Goal: Task Accomplishment & Management: Manage account settings

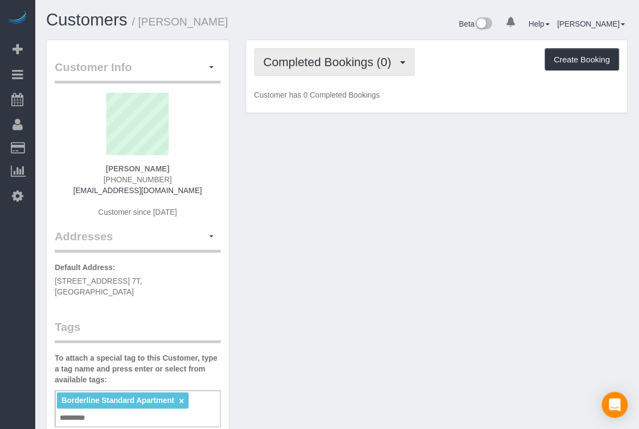
click at [309, 56] on span "Completed Bookings (0)" at bounding box center [330, 62] width 133 height 14
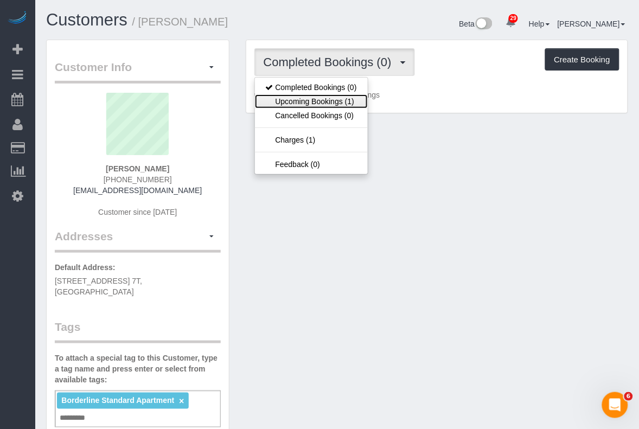
click at [332, 99] on link "Upcoming Bookings (1)" at bounding box center [311, 101] width 113 height 14
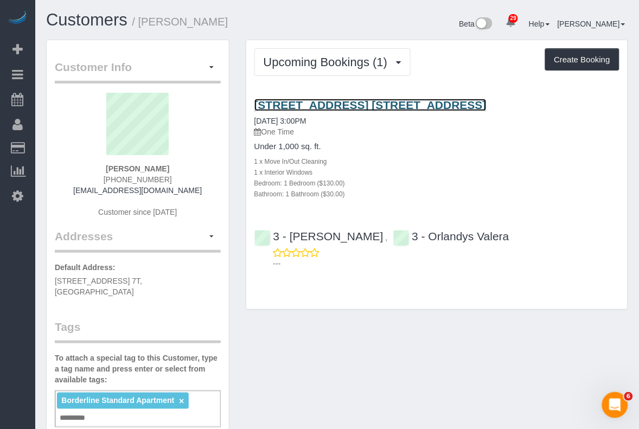
click at [352, 107] on link "[STREET_ADDRESS] [STREET_ADDRESS]" at bounding box center [370, 105] width 232 height 12
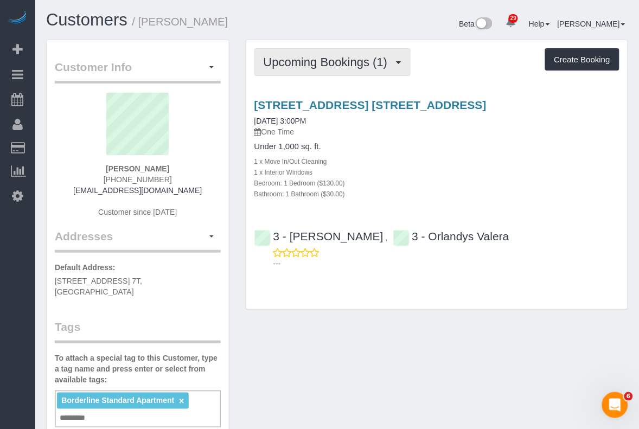
click at [373, 55] on span "Upcoming Bookings (1)" at bounding box center [329, 62] width 130 height 14
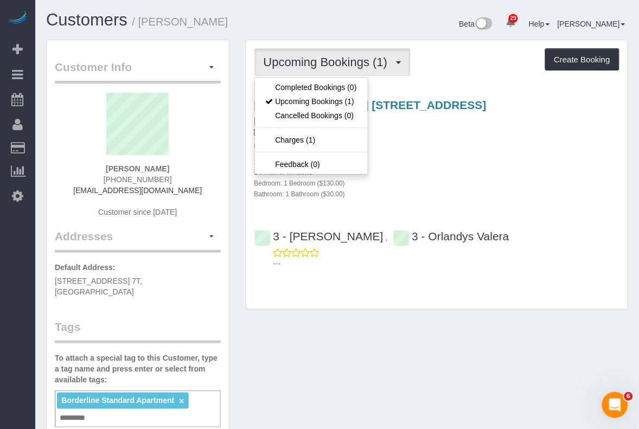
click at [444, 142] on h4 "Under 1,000 sq. ft." at bounding box center [436, 146] width 365 height 9
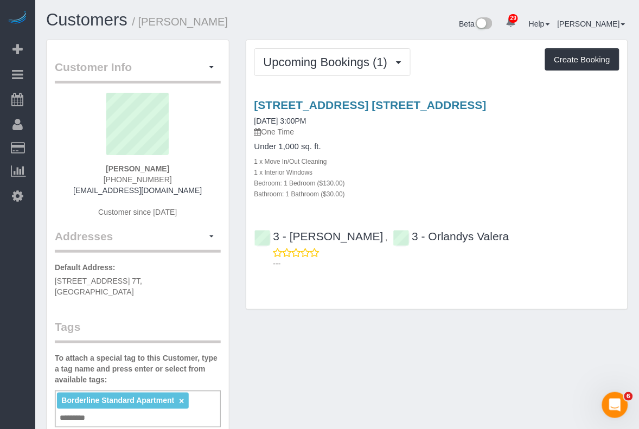
click at [361, 129] on p "One Time" at bounding box center [436, 131] width 365 height 11
click at [437, 391] on div "Customer Info Edit Contact Info Send Message Email Preferences Special Sales Ta…" at bounding box center [337, 423] width 599 height 767
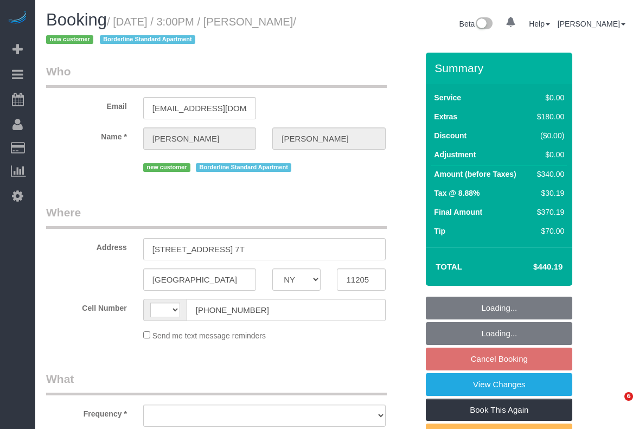
select select "NY"
select select "string:[GEOGRAPHIC_DATA]"
select select "number:89"
select select "number:79"
select select "number:15"
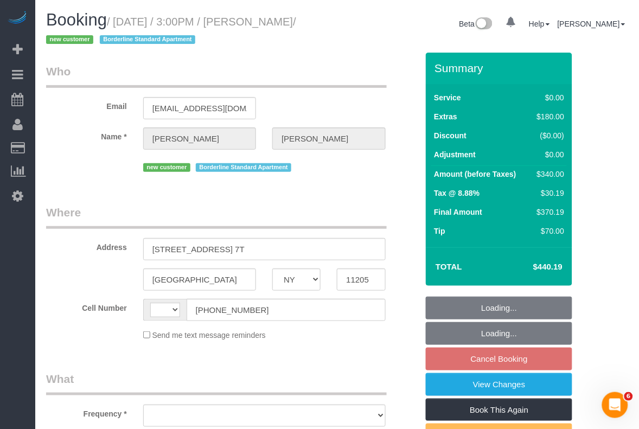
select select "number:6"
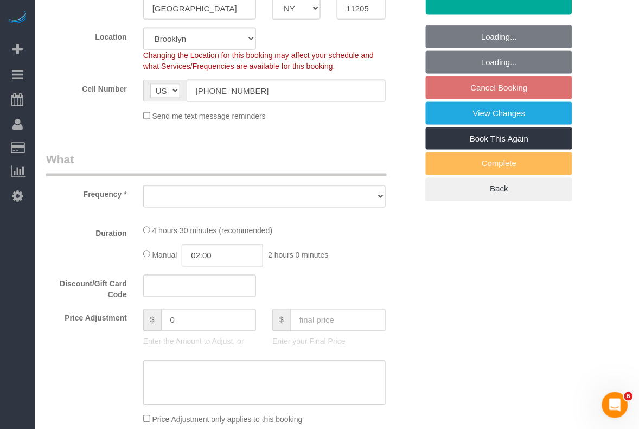
select select "1"
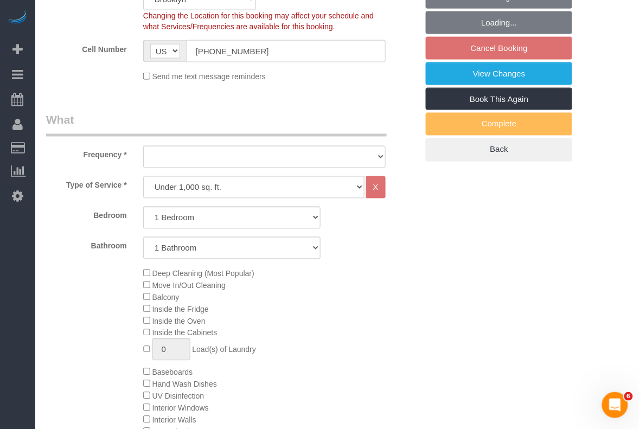
select select "object:1073"
select select "spot2"
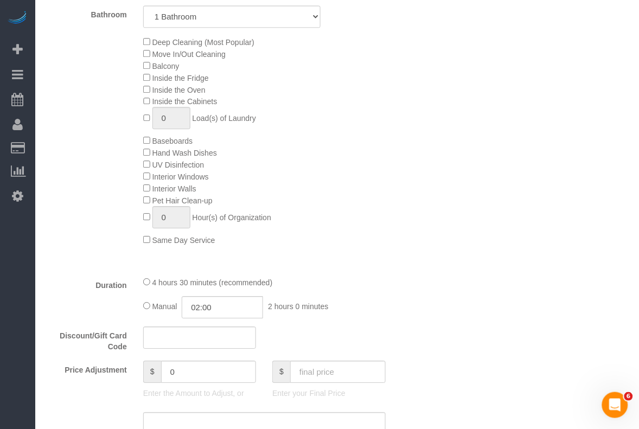
select select "string:stripe-pm_1S56cq4VGloSiKo7mTPCRTxw"
select select "object:1467"
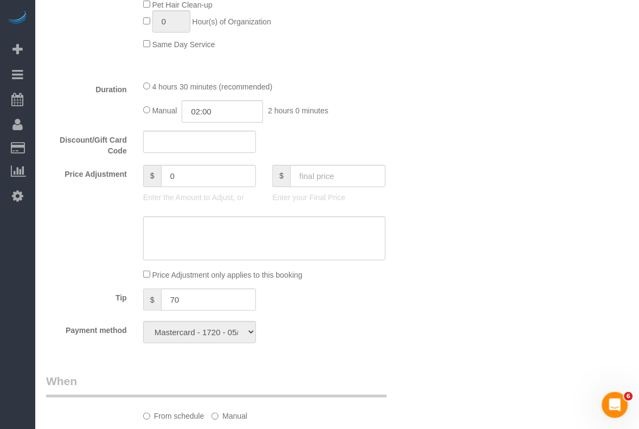
select select "1"
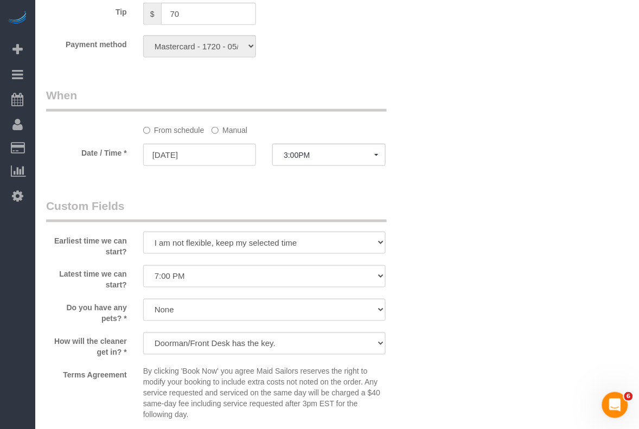
scroll to position [1221, 0]
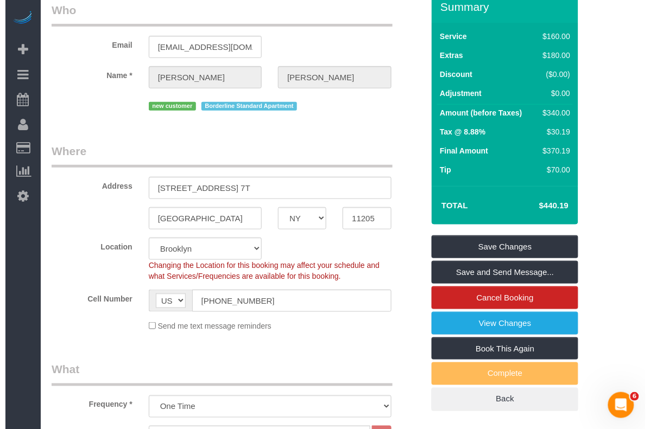
scroll to position [0, 0]
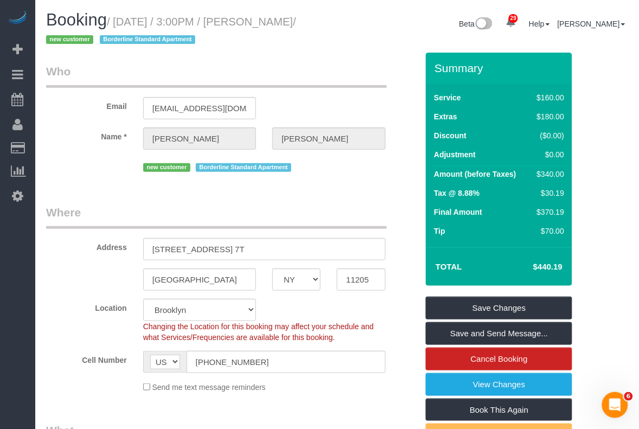
drag, startPoint x: 117, startPoint y: 21, endPoint x: 88, endPoint y: 41, distance: 35.1
click at [88, 41] on small "/ September 28, 2025 / 3:00PM / Lucy Leonard / new customer Borderline Standard…" at bounding box center [171, 31] width 250 height 30
copy small "September 28, 2025 / 3:00PM / Lucy Leonard"
drag, startPoint x: 334, startPoint y: 384, endPoint x: 334, endPoint y: 378, distance: 6.0
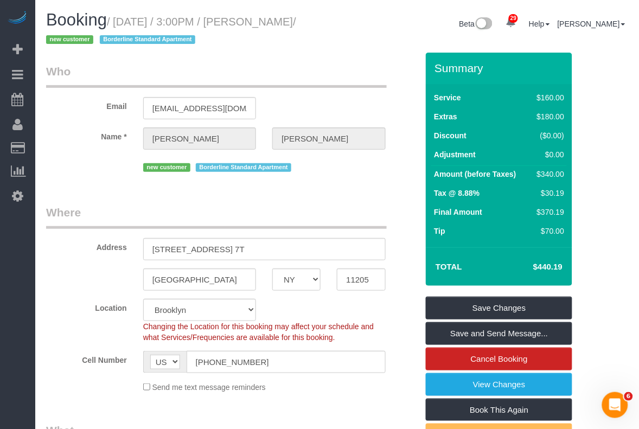
click at [334, 384] on div "Send me text message reminders" at bounding box center [264, 387] width 259 height 12
drag, startPoint x: 259, startPoint y: 250, endPoint x: 133, endPoint y: 254, distance: 126.0
click at [133, 254] on div "Address 275 Park Avenue, Apt. 7T" at bounding box center [232, 233] width 388 height 56
drag, startPoint x: 323, startPoint y: 402, endPoint x: 326, endPoint y: 389, distance: 12.9
click at [326, 392] on fieldset "Where Address 275 Park Avenue, Apt. 7T Brooklyn AK AL AR AZ CA CO CT DC DE FL G…" at bounding box center [232, 303] width 372 height 197
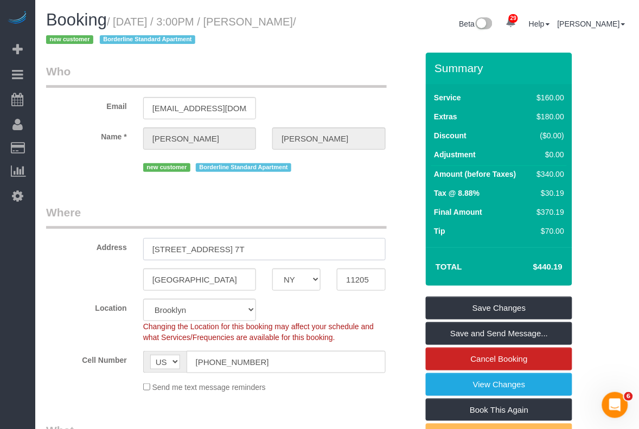
click at [251, 245] on input "275 Park Avenue, Apt. 7T" at bounding box center [264, 249] width 243 height 22
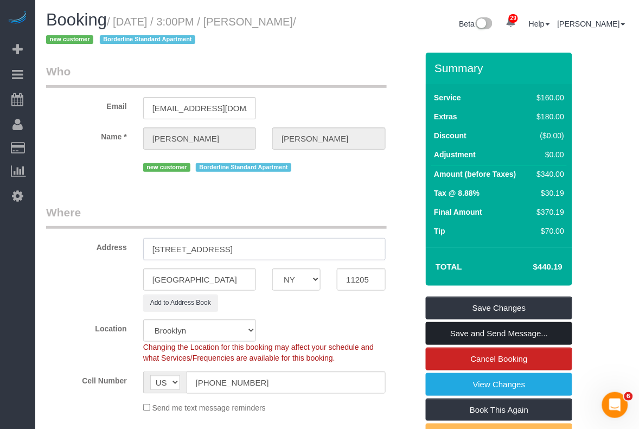
type input "275 Park Avenue, Apt. 503"
click at [475, 333] on link "Save and Send Message..." at bounding box center [499, 333] width 147 height 23
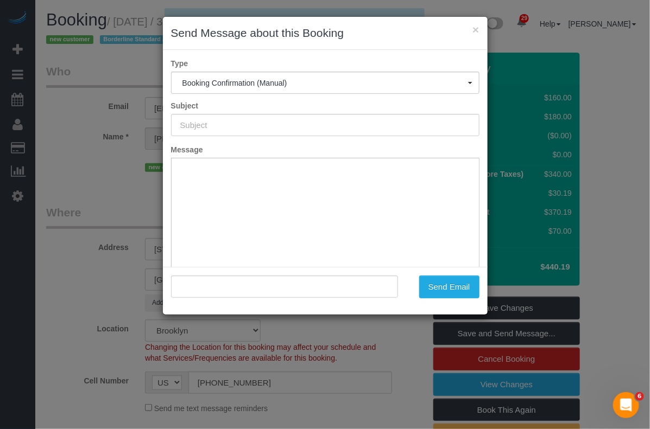
type input "Cleaning Confirmed for 09/28/2025 at 3:00pm"
type input ""Lucy Leonard" <lleonard797@gmail.com>"
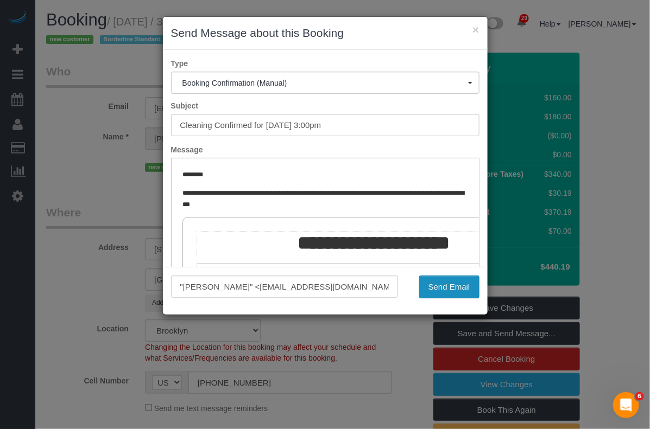
click at [440, 285] on button "Send Email" at bounding box center [449, 287] width 60 height 23
